Goal: Transaction & Acquisition: Download file/media

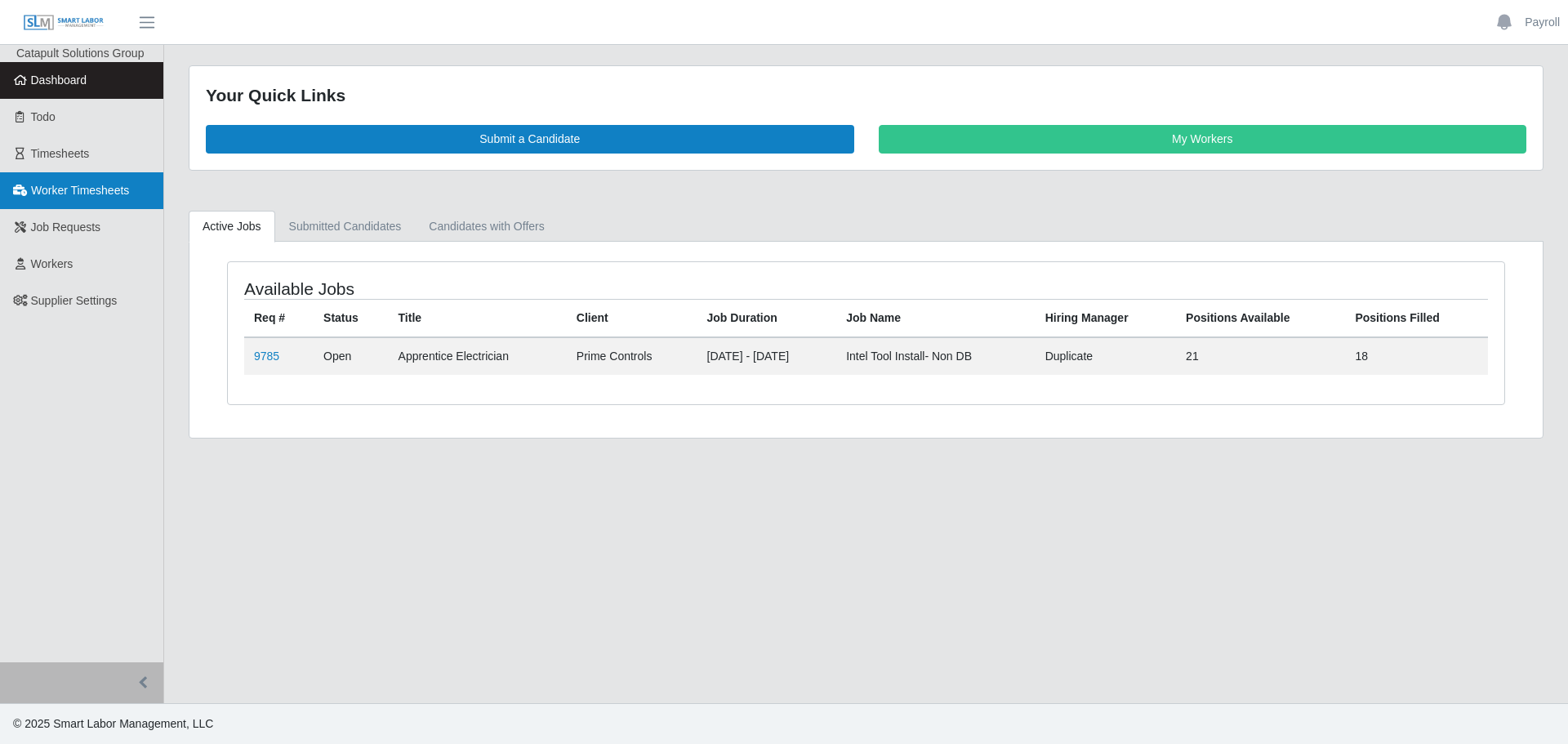
click at [58, 194] on span "Worker Timesheets" at bounding box center [80, 190] width 98 height 13
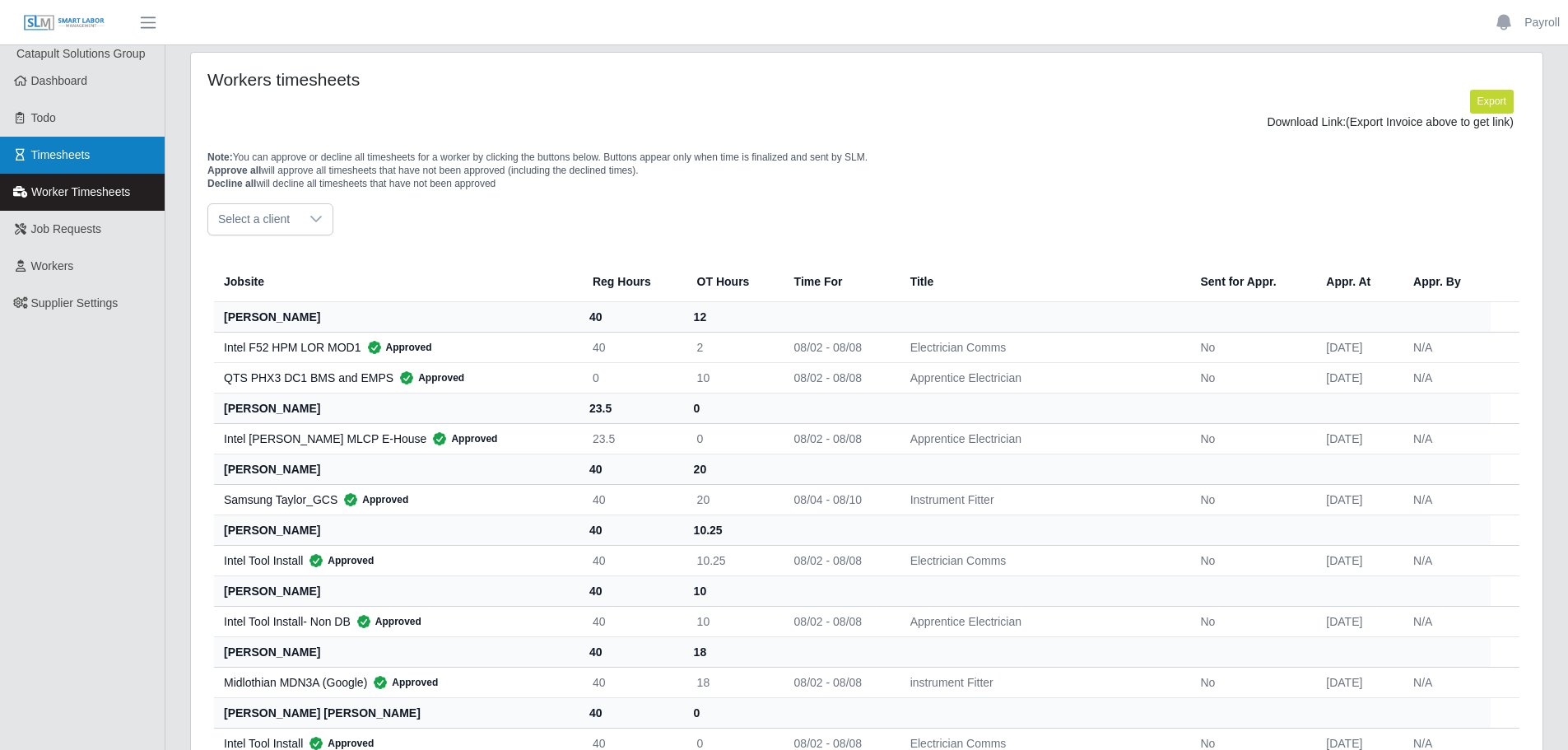
click at [63, 146] on link "Timesheets" at bounding box center [82, 155] width 165 height 37
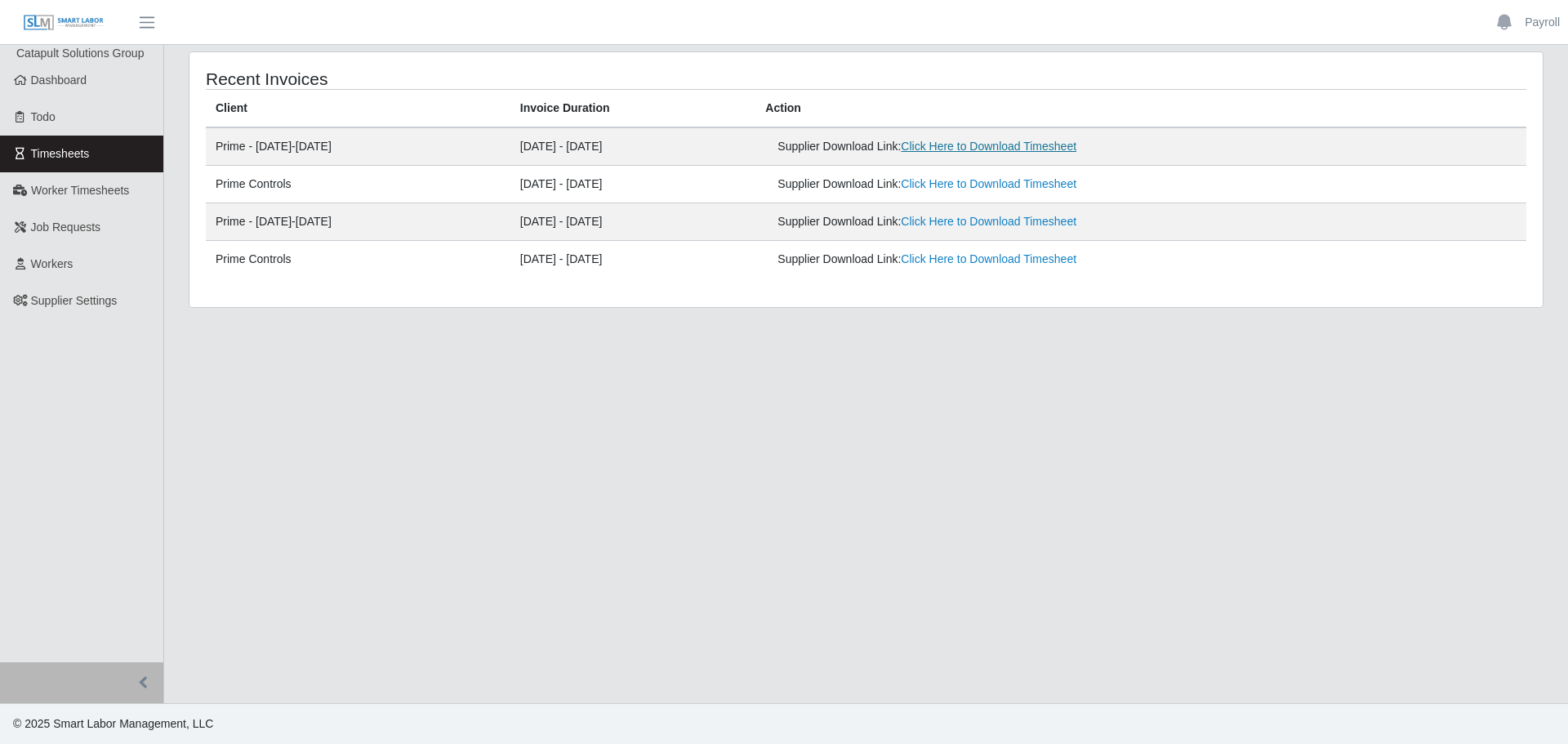
click at [1008, 153] on link "Click Here to Download Timesheet" at bounding box center [988, 145] width 175 height 13
click at [1053, 179] on link "Click Here to Download Timesheet" at bounding box center [988, 183] width 175 height 13
click at [1076, 221] on link "Click Here to Download Timesheet" at bounding box center [988, 221] width 175 height 13
click at [1076, 255] on link "Click Here to Download Timesheet" at bounding box center [988, 258] width 175 height 13
click at [1055, 140] on link "Click Here to Download Timesheet" at bounding box center [988, 145] width 175 height 13
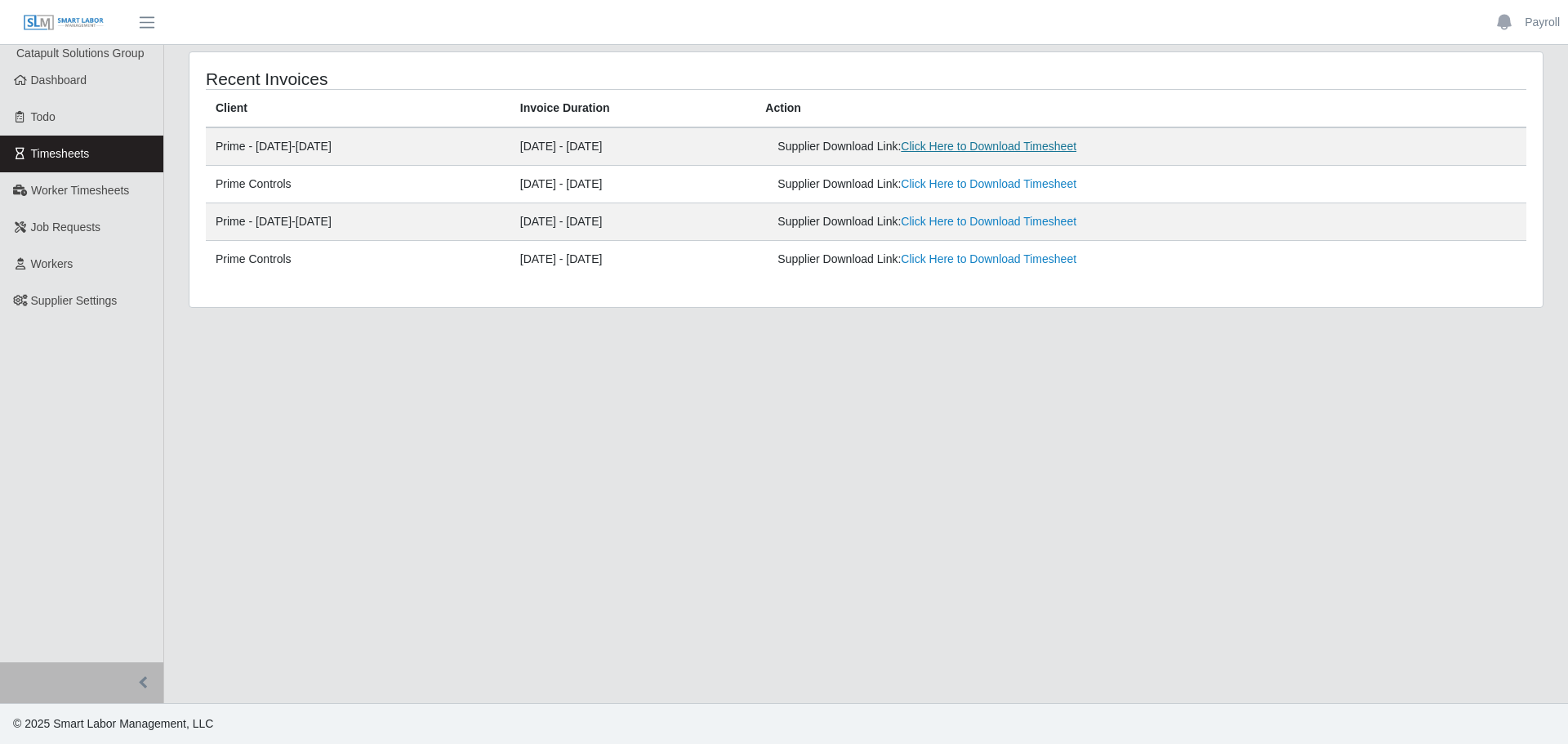
click at [1029, 151] on link "Click Here to Download Timesheet" at bounding box center [988, 145] width 175 height 13
